Goal: Task Accomplishment & Management: Use online tool/utility

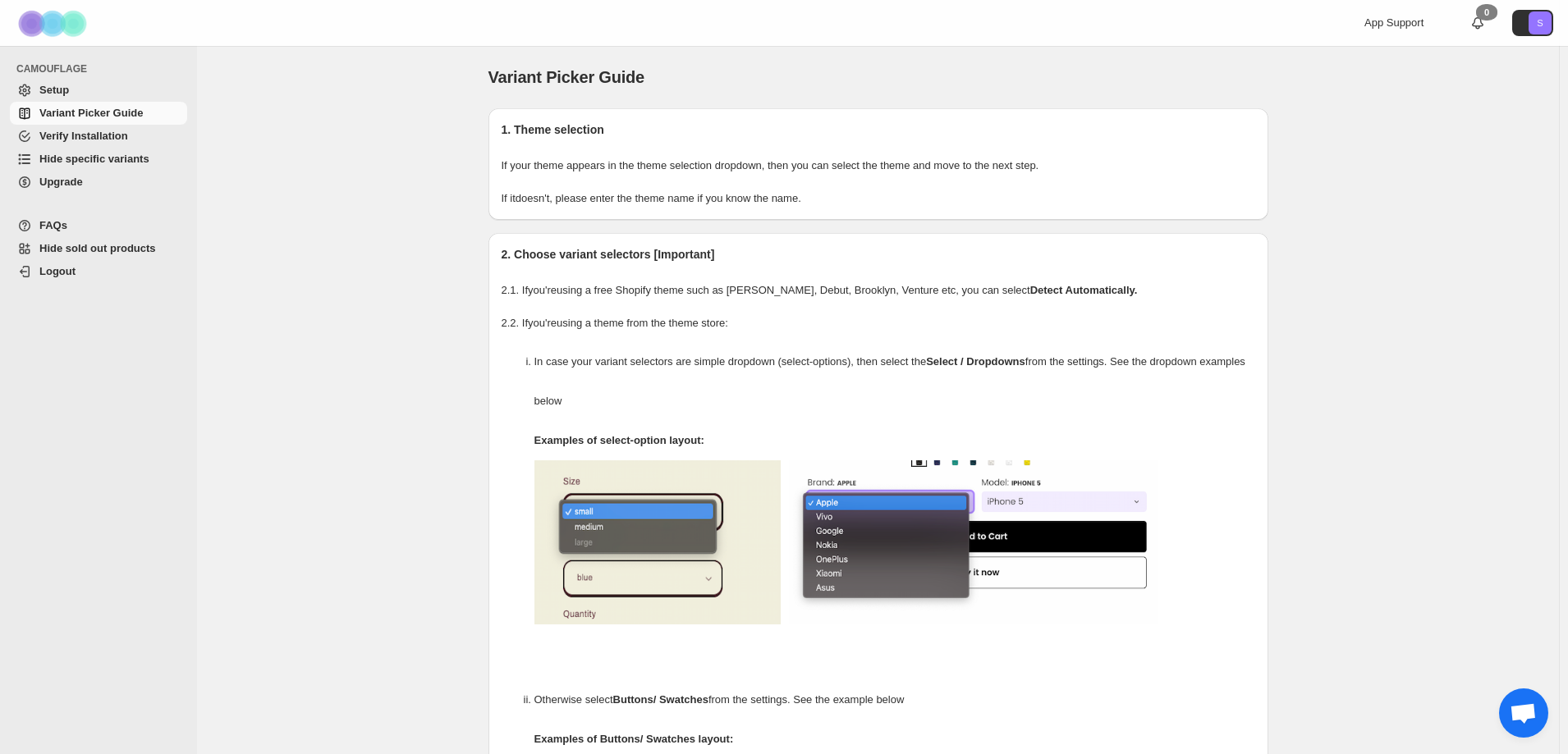
click at [92, 163] on span "Hide specific variants" at bounding box center [94, 158] width 110 height 12
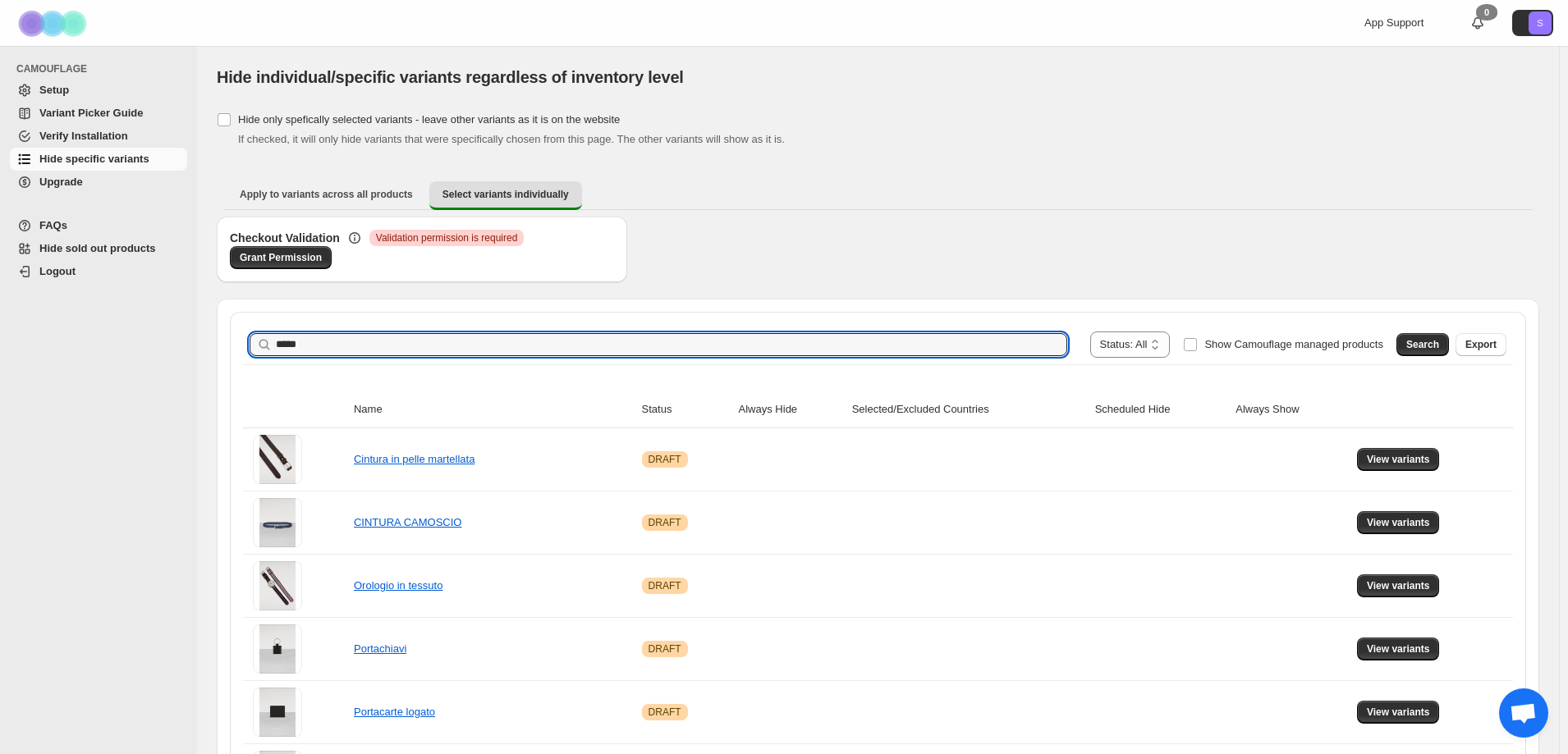
type input "*****"
click at [1431, 360] on div "**********" at bounding box center [878, 345] width 1270 height 39
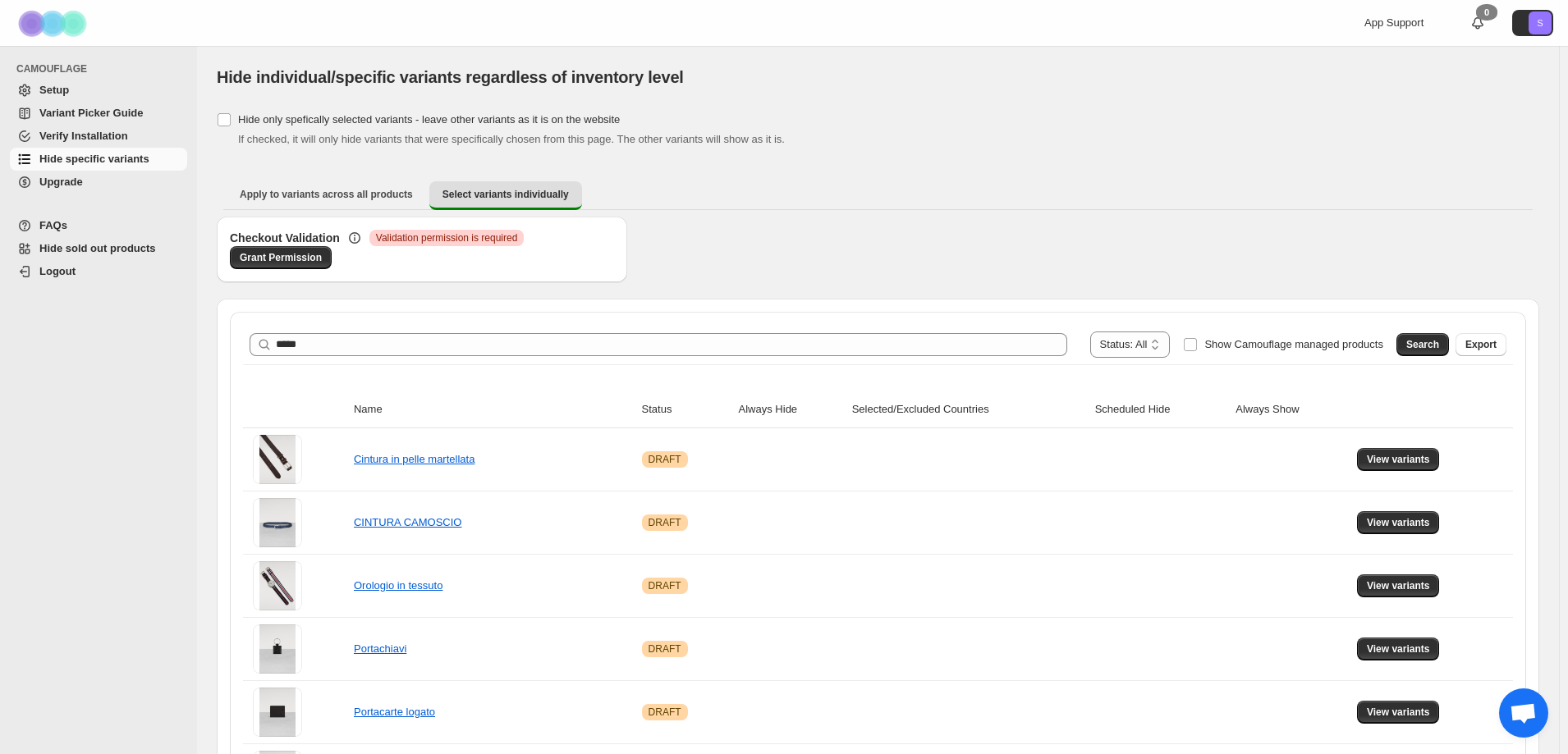
click at [1439, 342] on span "Search" at bounding box center [1422, 345] width 33 height 13
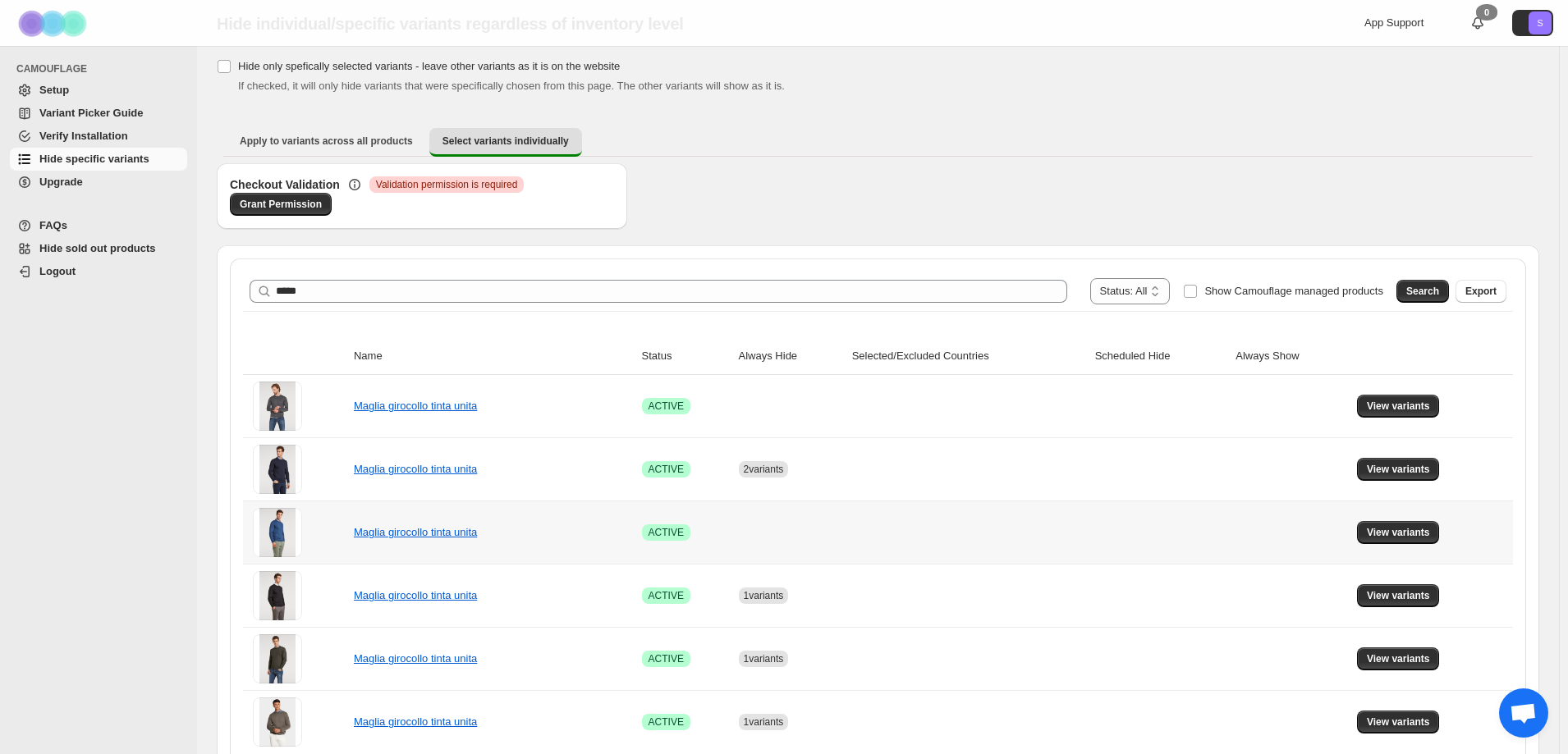
scroll to position [128, 0]
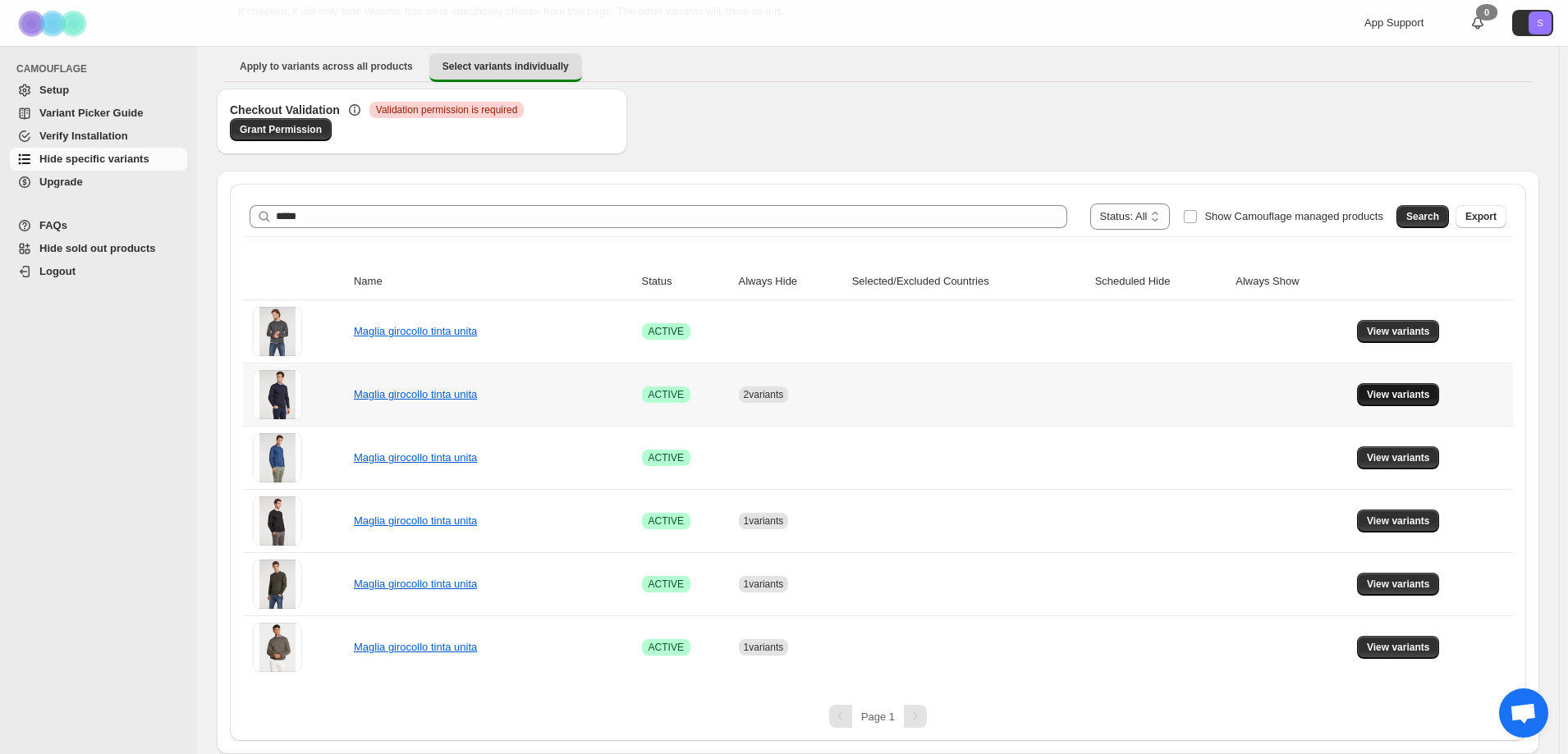
click at [1405, 397] on span "View variants" at bounding box center [1397, 395] width 63 height 13
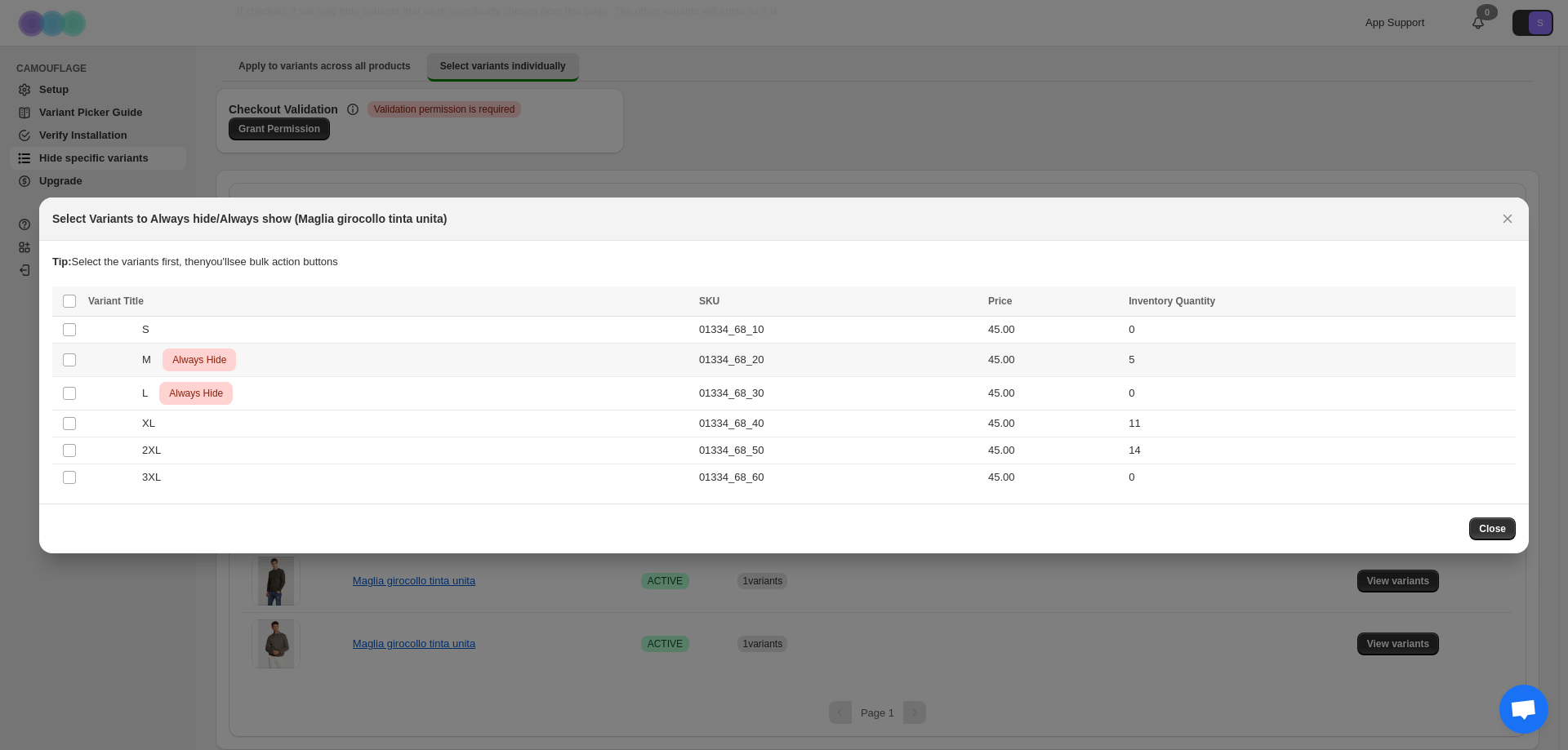
click at [503, 358] on div "M Critical Always Hide" at bounding box center [389, 360] width 601 height 23
click at [1505, 307] on icon "More actions" at bounding box center [1499, 303] width 17 height 17
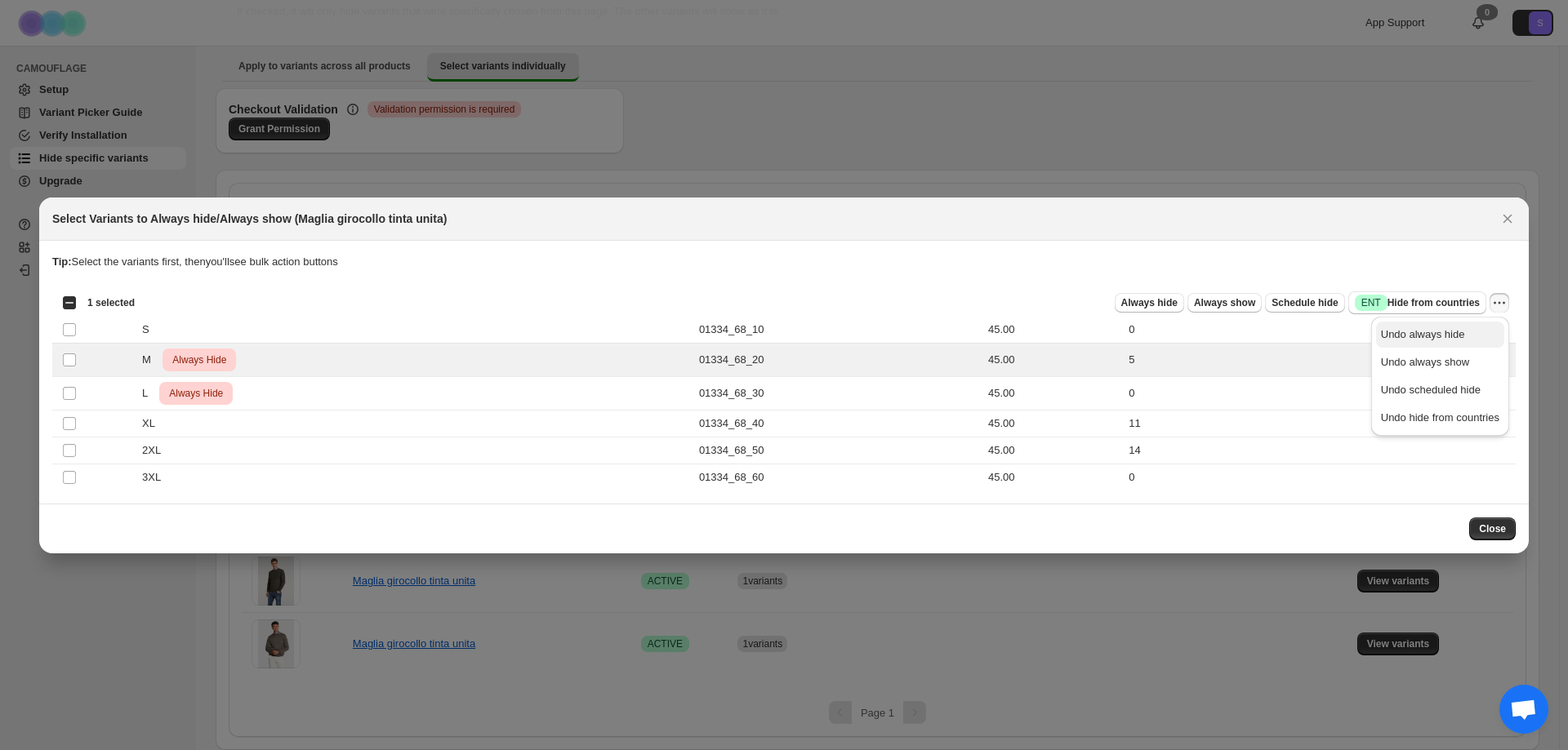
click at [1489, 340] on span "Undo always hide" at bounding box center [1439, 335] width 118 height 17
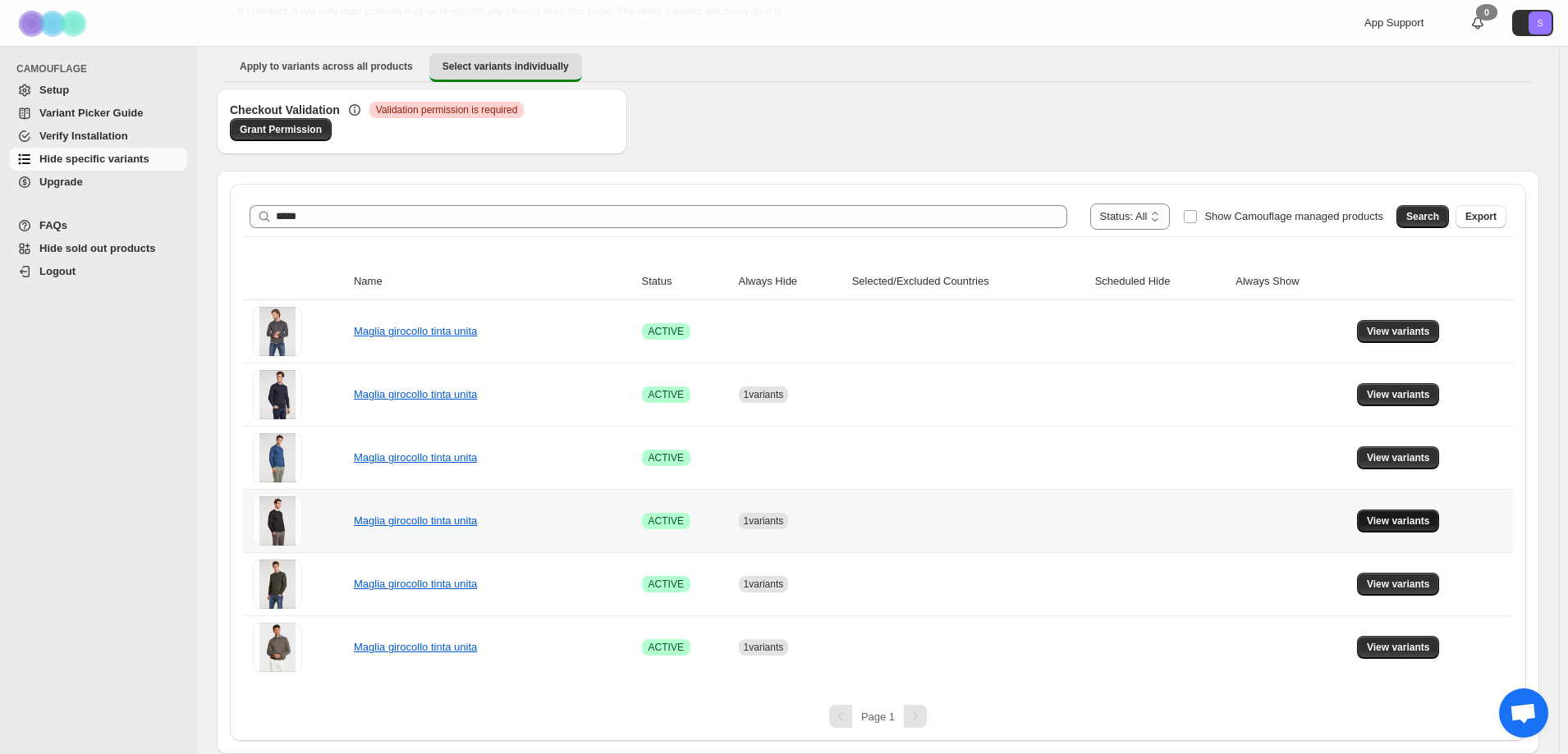
click at [1370, 523] on button "View variants" at bounding box center [1398, 521] width 83 height 23
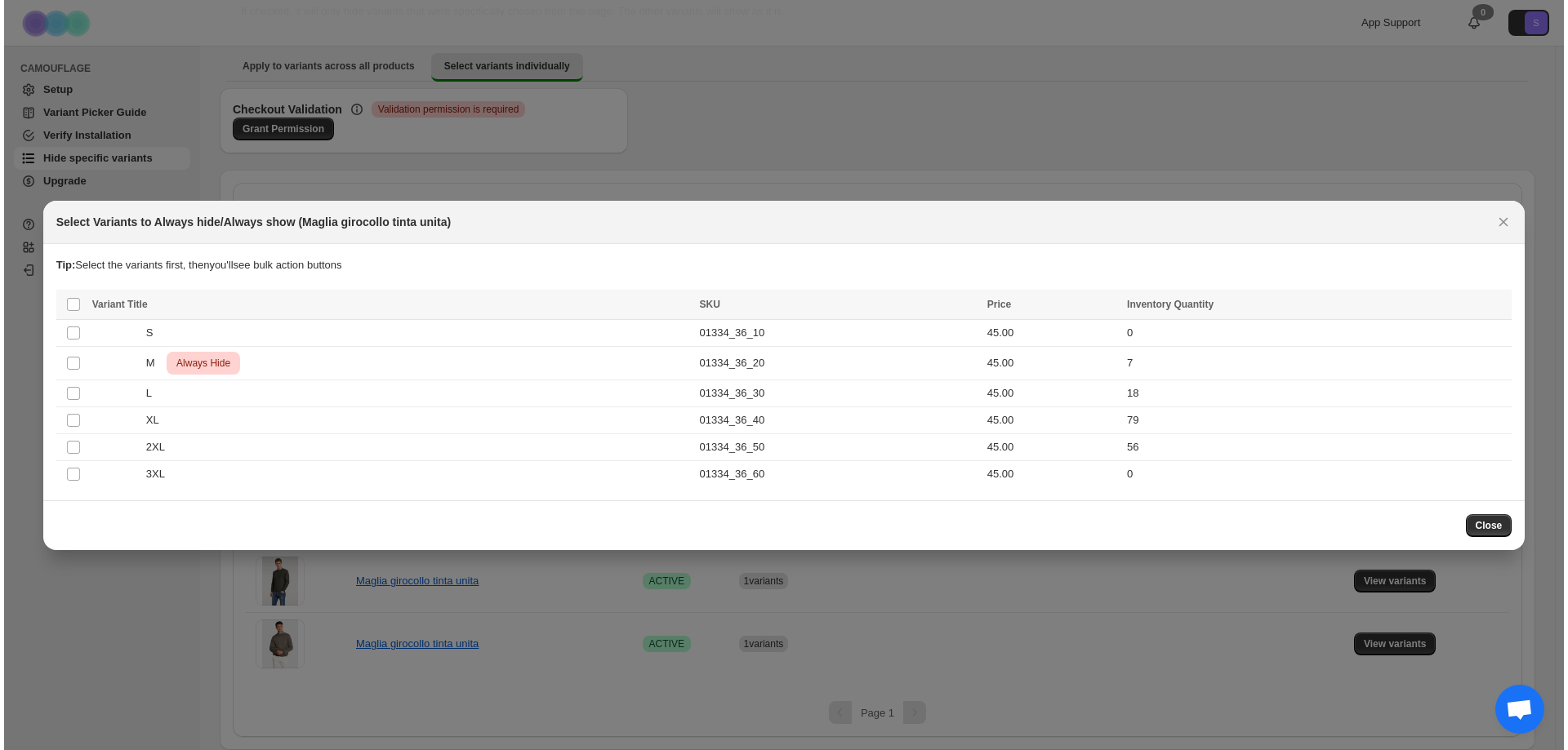
scroll to position [0, 0]
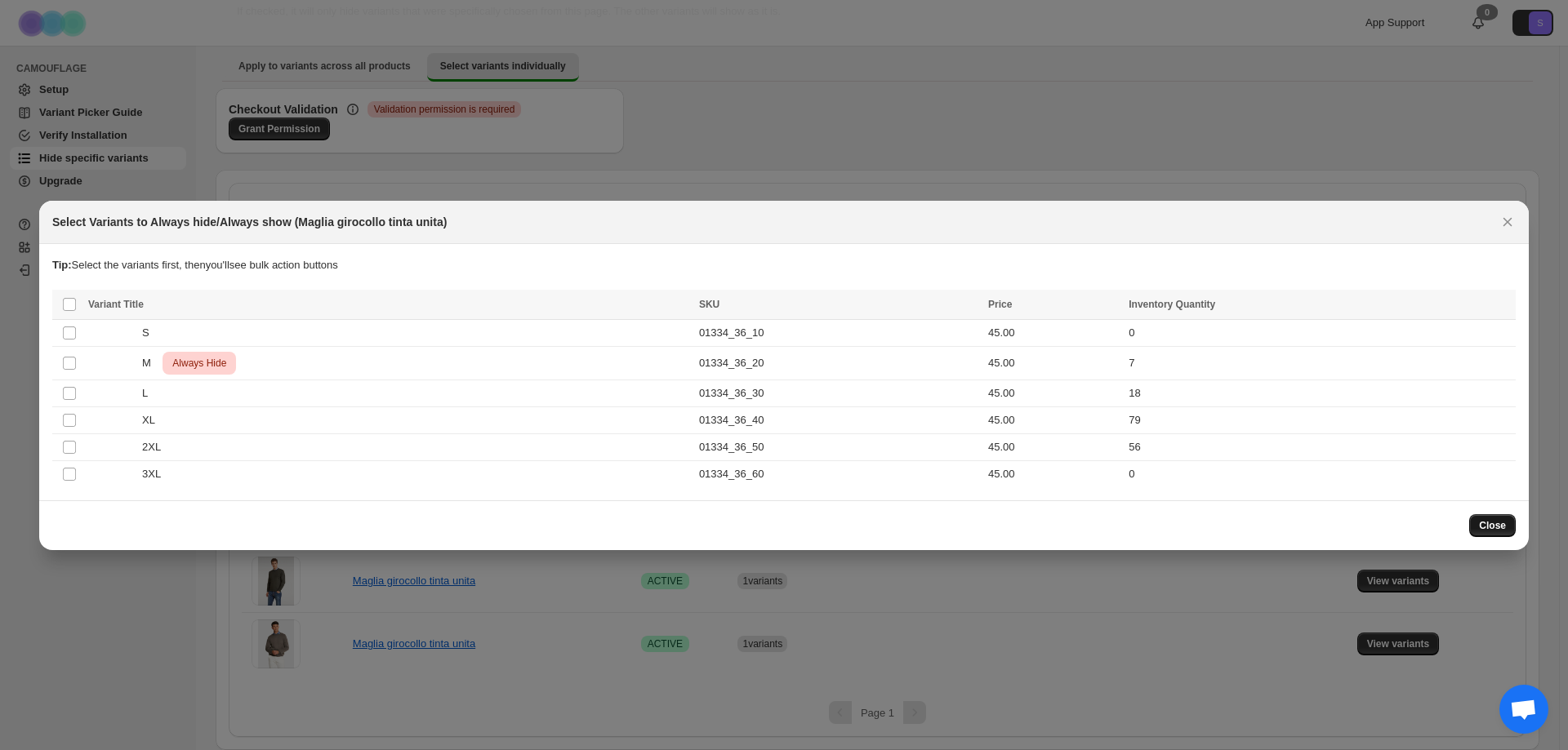
click at [1499, 528] on span "Close" at bounding box center [1492, 526] width 27 height 13
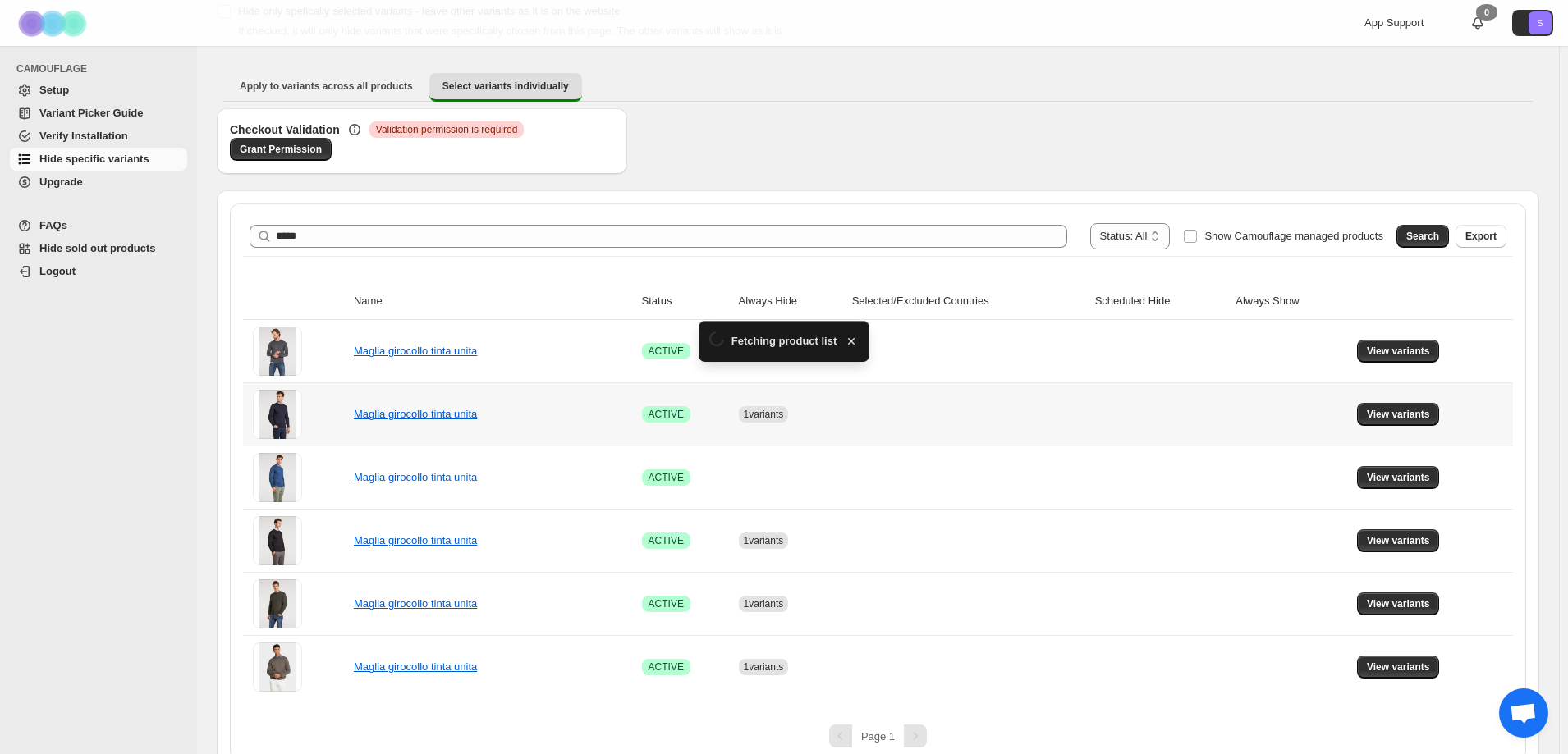
scroll to position [128, 0]
